Goal: Task Accomplishment & Management: Manage account settings

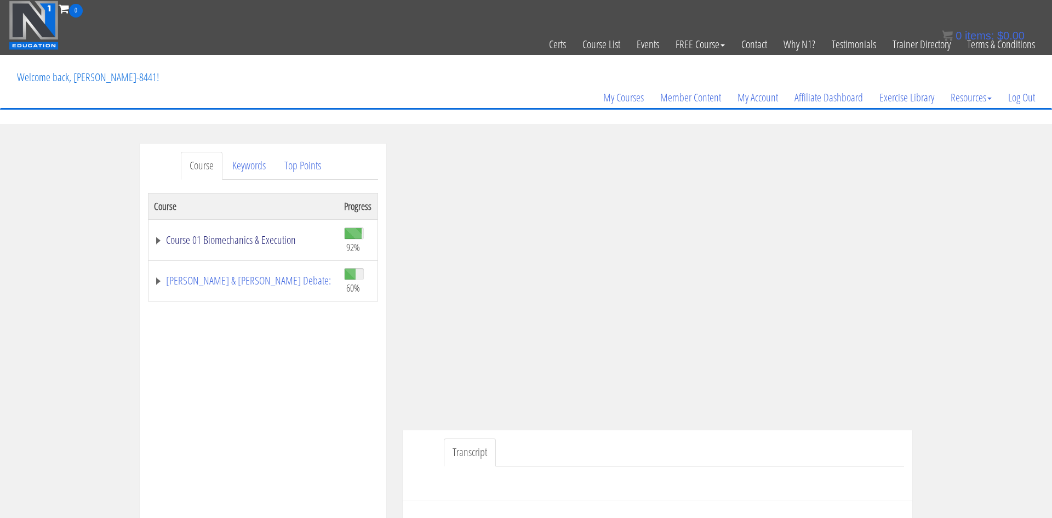
click at [267, 245] on link "Course 01 Biomechanics & Execution" at bounding box center [243, 240] width 179 height 11
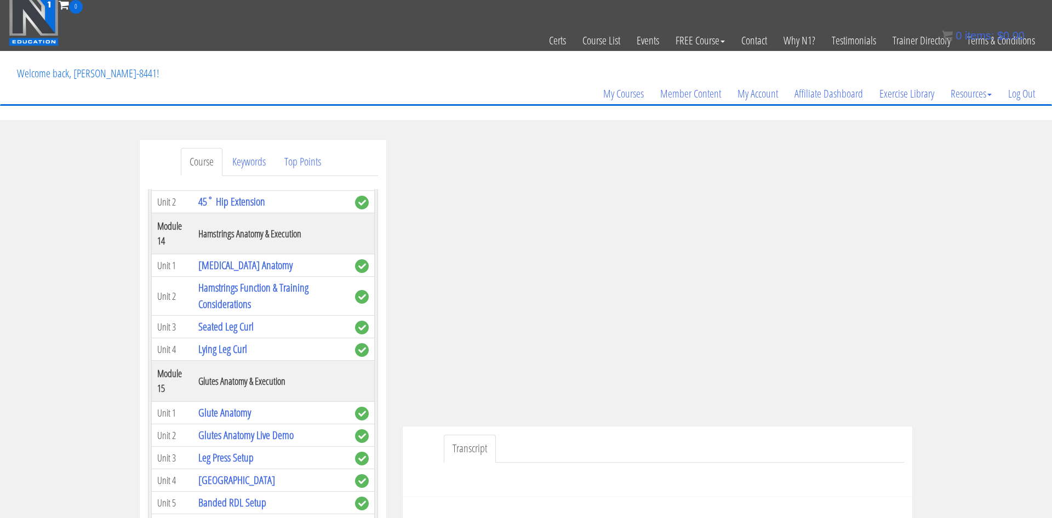
scroll to position [2854, 0]
click at [215, 449] on link "Leg Press Setup" at bounding box center [225, 456] width 55 height 15
click at [230, 449] on link "Leg Press Setup" at bounding box center [225, 456] width 55 height 15
click at [234, 449] on link "Leg Press Setup" at bounding box center [225, 456] width 55 height 15
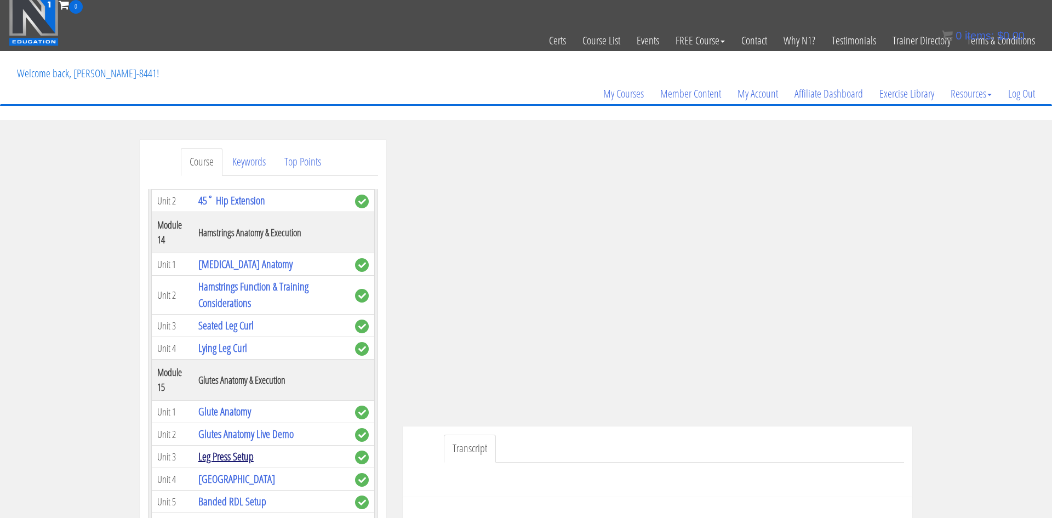
click at [233, 449] on link "Leg Press Setup" at bounding box center [225, 456] width 55 height 15
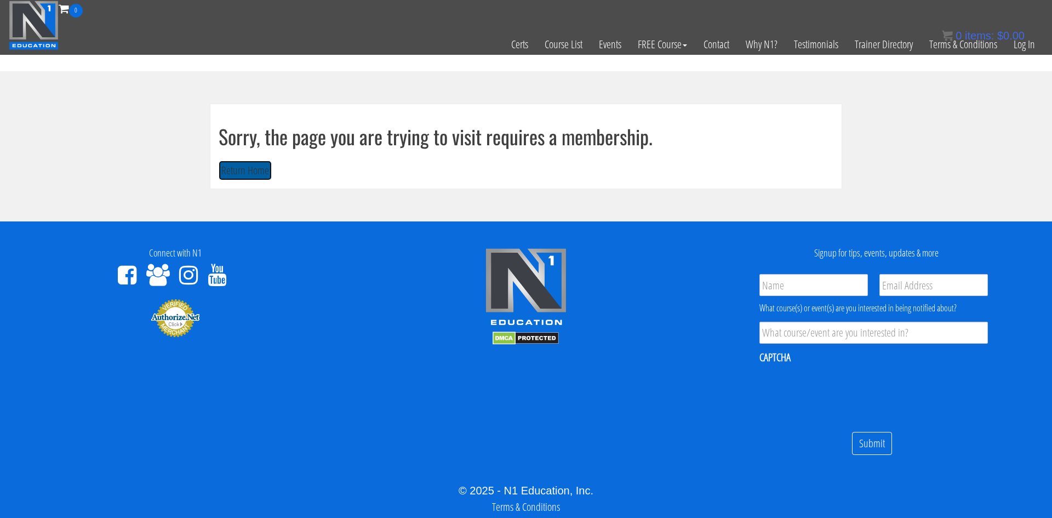
click at [253, 180] on button "Return Home" at bounding box center [245, 171] width 53 height 20
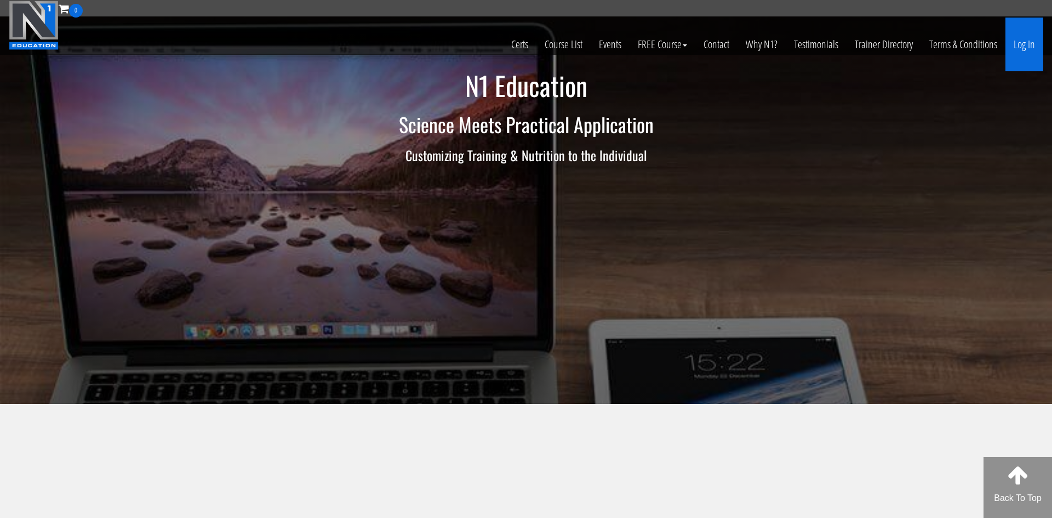
click at [1028, 46] on link "Log In" at bounding box center [1025, 45] width 38 height 54
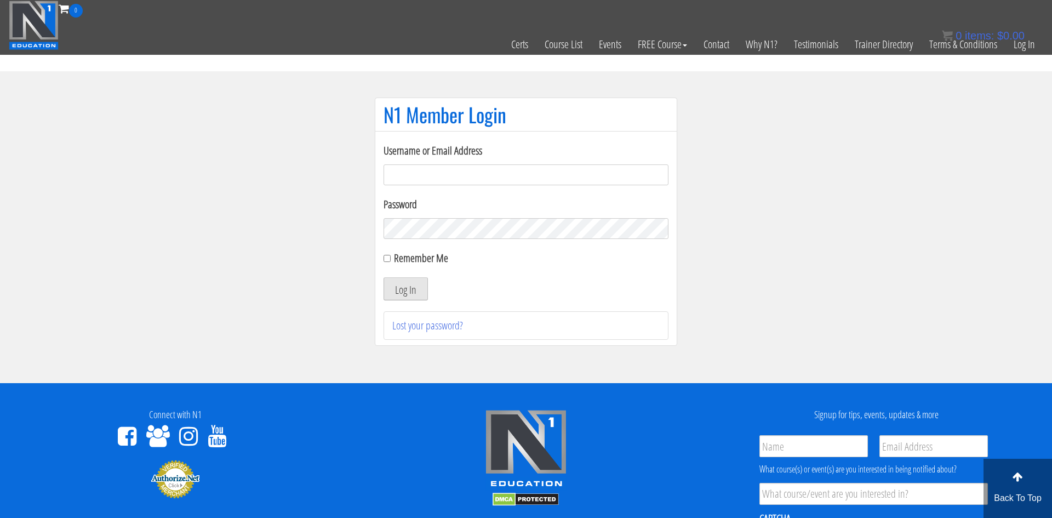
type input "[EMAIL_ADDRESS][DOMAIN_NAME]"
click at [406, 287] on button "Log In" at bounding box center [406, 288] width 44 height 23
click at [409, 292] on button "Log In" at bounding box center [406, 288] width 44 height 23
